Goal: Task Accomplishment & Management: Manage account settings

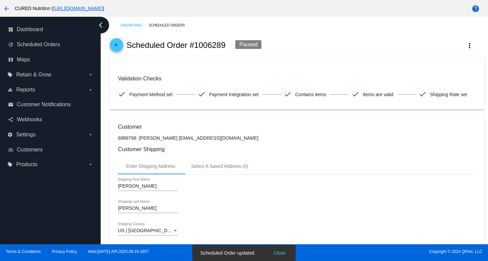
scroll to position [567, 0]
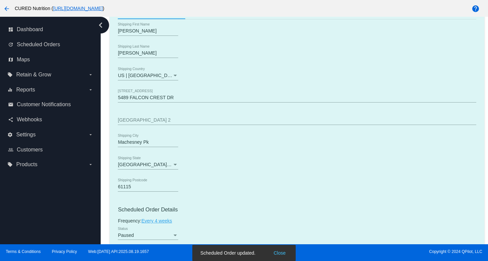
scroll to position [0, 0]
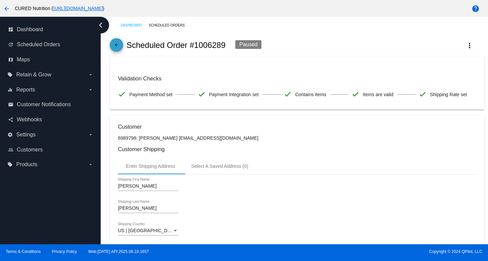
click at [117, 45] on mat-icon "arrow_back" at bounding box center [116, 47] width 8 height 8
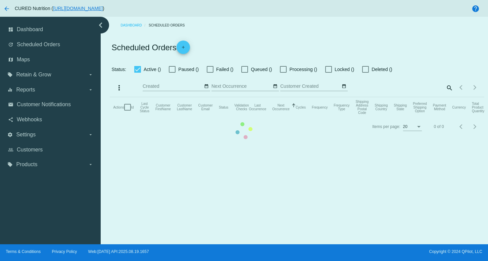
checkbox input "true"
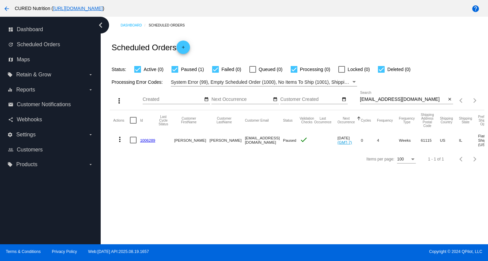
click at [386, 99] on input "[EMAIL_ADDRESS][DOMAIN_NAME]" at bounding box center [403, 99] width 86 height 5
paste input "[EMAIL_ADDRESS]"
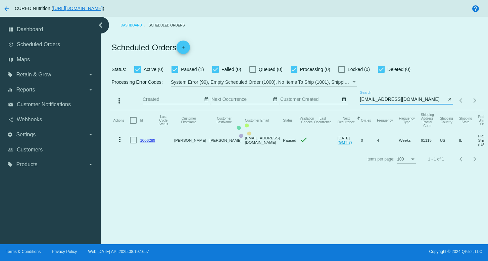
type input "[EMAIL_ADDRESS][DOMAIN_NAME]"
